Goal: Find specific page/section: Find specific page/section

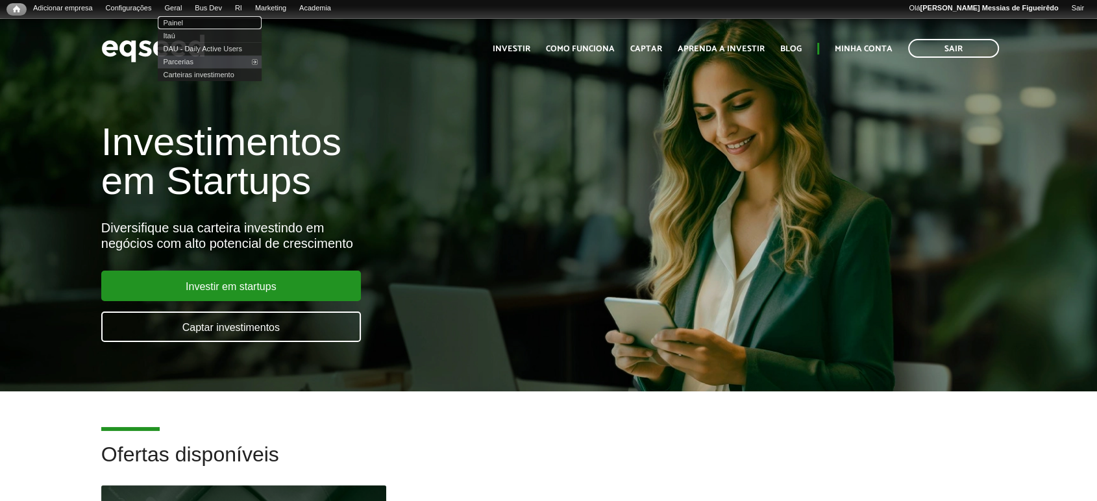
click at [187, 19] on link "Painel" at bounding box center [210, 22] width 104 height 13
click at [188, 14] on li "Geral Painel Itaú DAU - Daily Active Users Parcerias Atualizar base assessores …" at bounding box center [173, 9] width 31 height 13
click at [189, 20] on link "Painel" at bounding box center [210, 22] width 104 height 13
click at [182, 19] on link "Painel" at bounding box center [210, 22] width 104 height 13
click at [189, 19] on link "Painel" at bounding box center [210, 22] width 104 height 13
